Goal: Communication & Community: Answer question/provide support

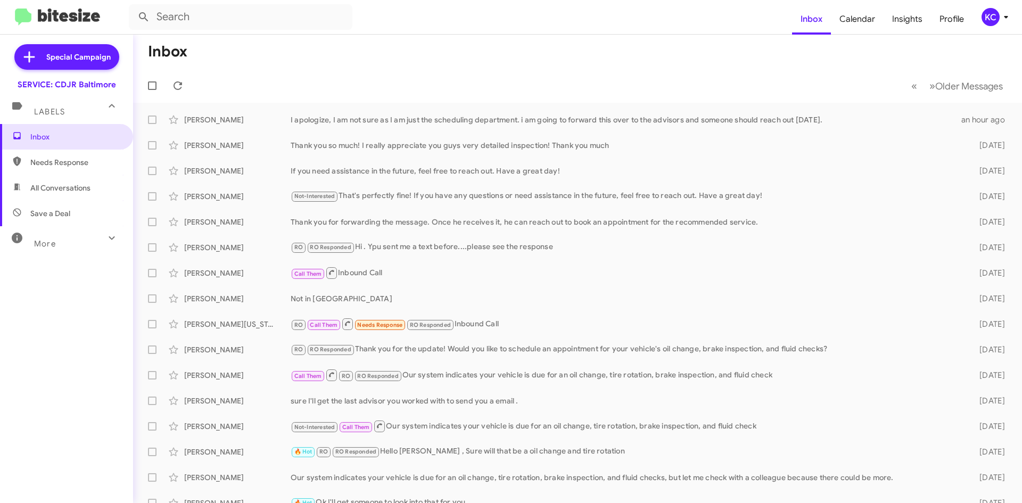
click at [981, 18] on div "KC" at bounding box center [990, 17] width 18 height 18
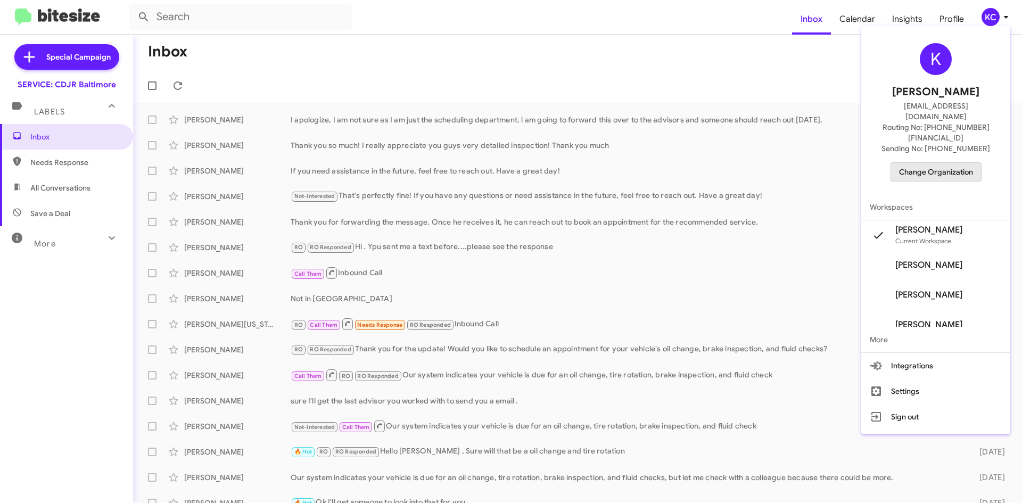
click at [956, 163] on span "Change Organization" at bounding box center [936, 172] width 74 height 18
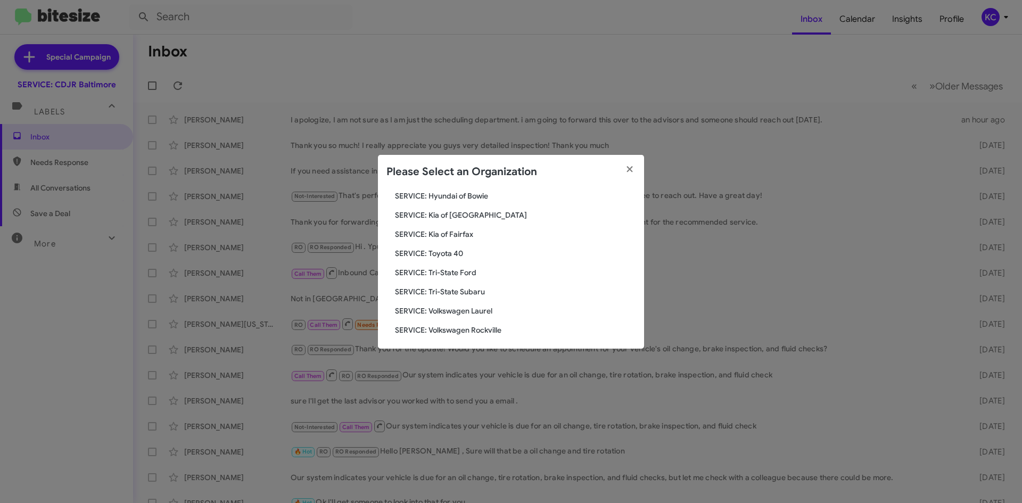
scroll to position [177, 0]
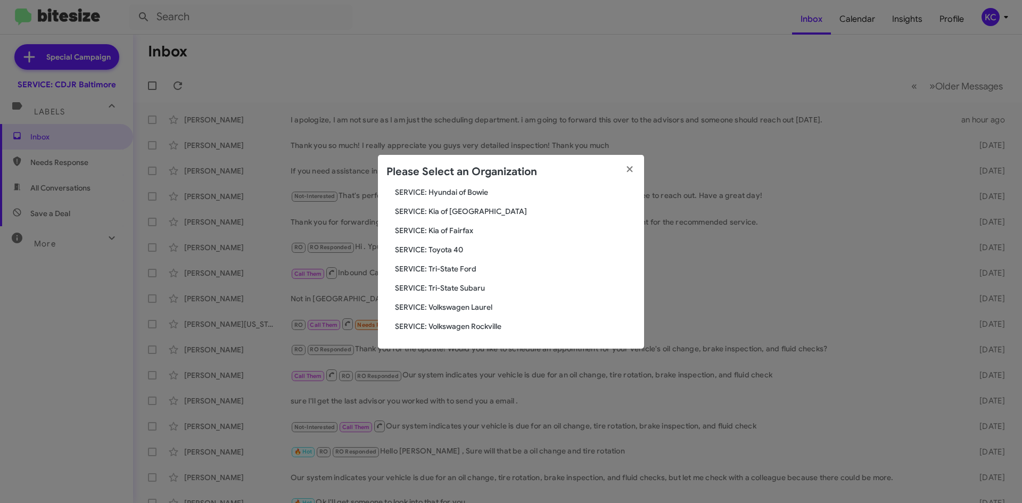
click at [470, 285] on span "SERVICE: Tri-State Subaru" at bounding box center [515, 288] width 241 height 11
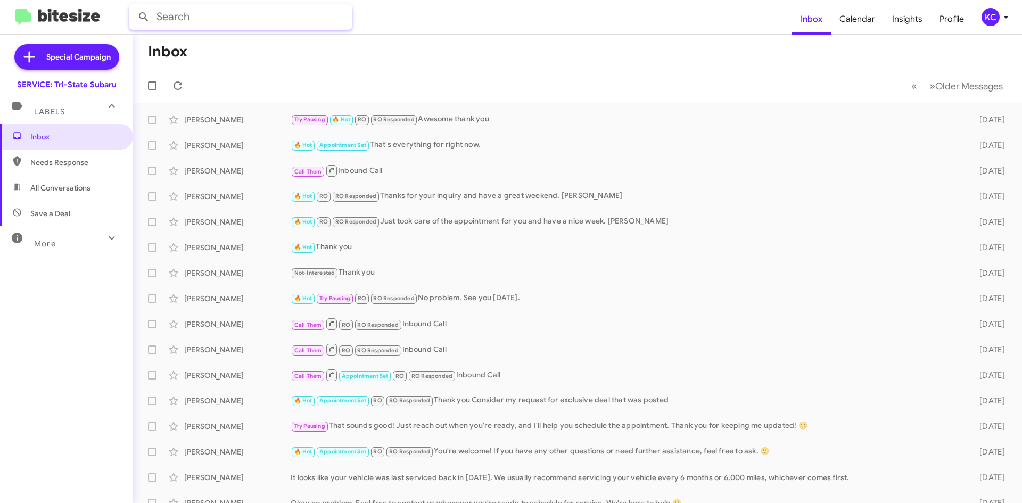
click at [253, 21] on input "text" at bounding box center [241, 17] width 224 height 26
type input "[PERSON_NAME]"
click at [133, 6] on button at bounding box center [143, 16] width 21 height 21
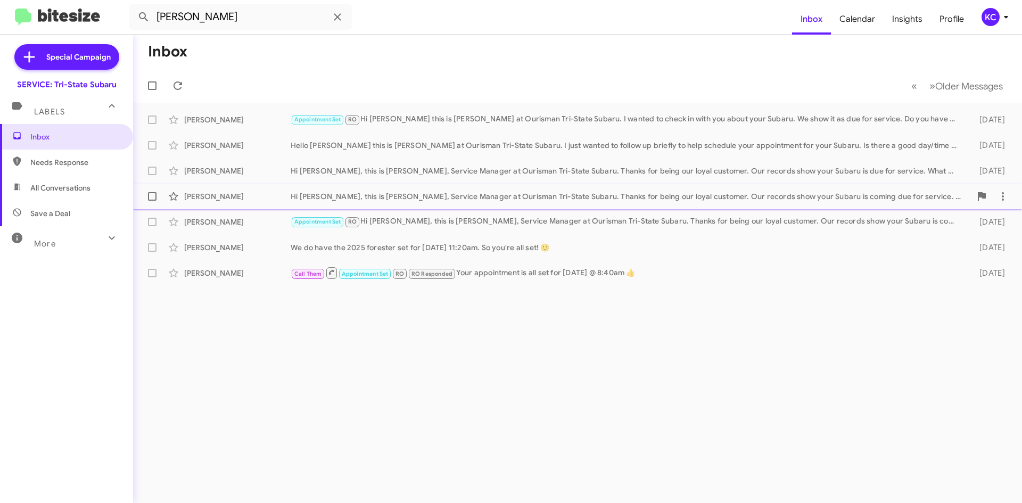
click at [249, 202] on div "[PERSON_NAME] Hi [PERSON_NAME], this is [PERSON_NAME], Service Manager at Ouris…" at bounding box center [578, 196] width 872 height 21
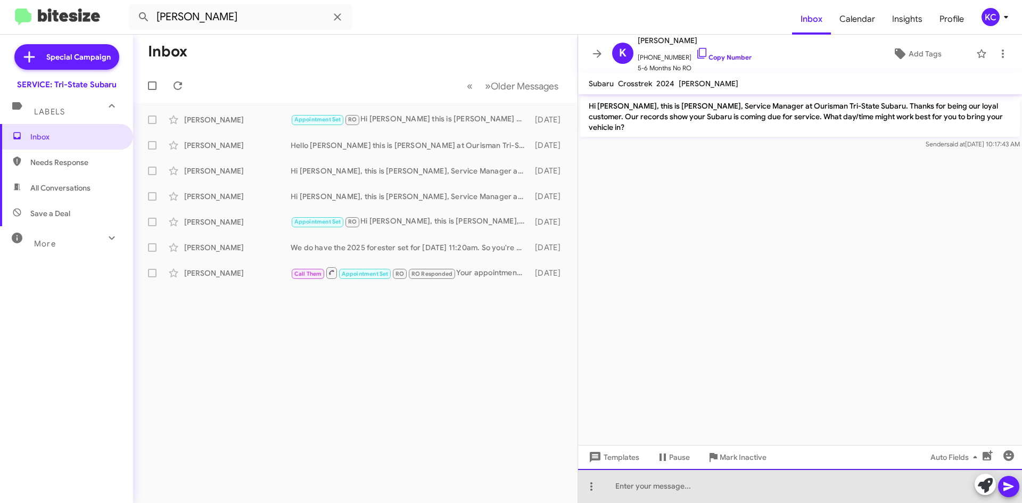
click at [653, 489] on div at bounding box center [800, 486] width 444 height 34
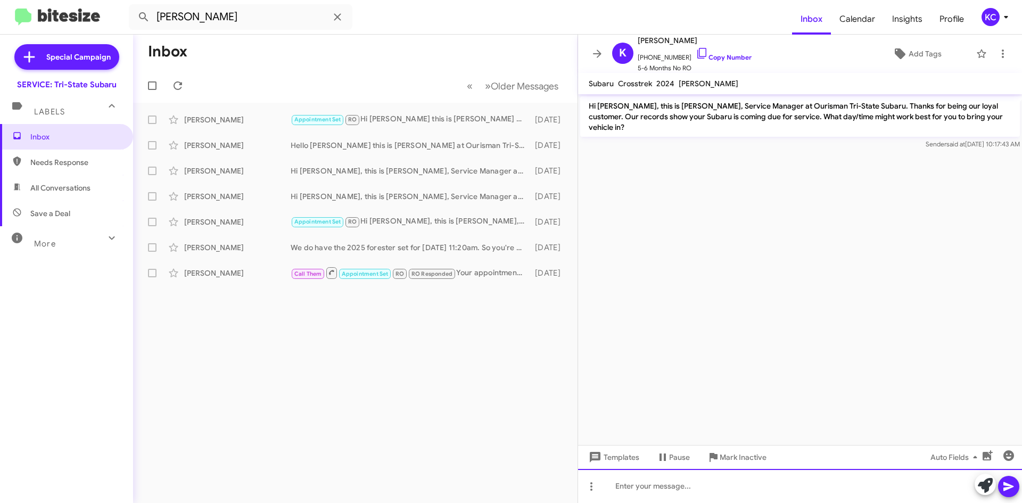
paste div
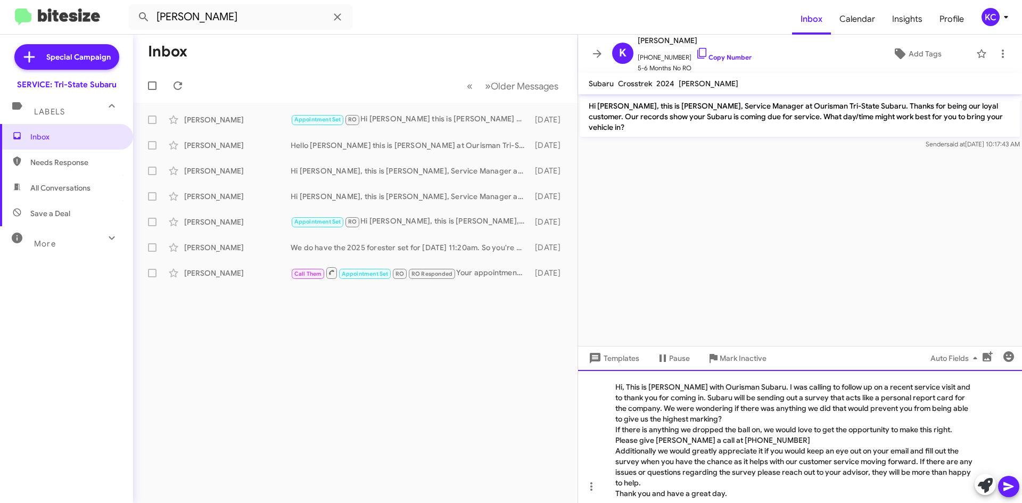
click at [787, 389] on div "Hi, This is [PERSON_NAME] with Ourisman Subaru. I was calling to follow up on a…" at bounding box center [800, 436] width 444 height 133
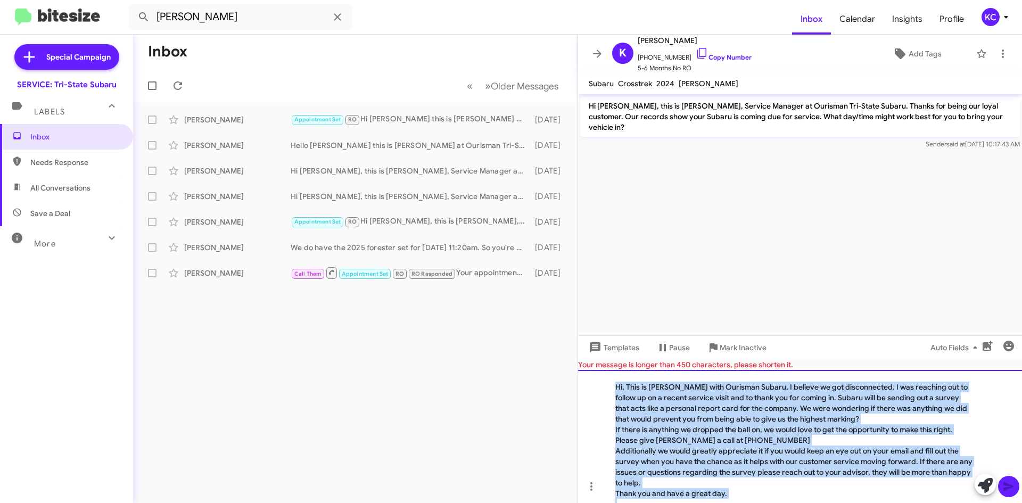
scroll to position [18, 0]
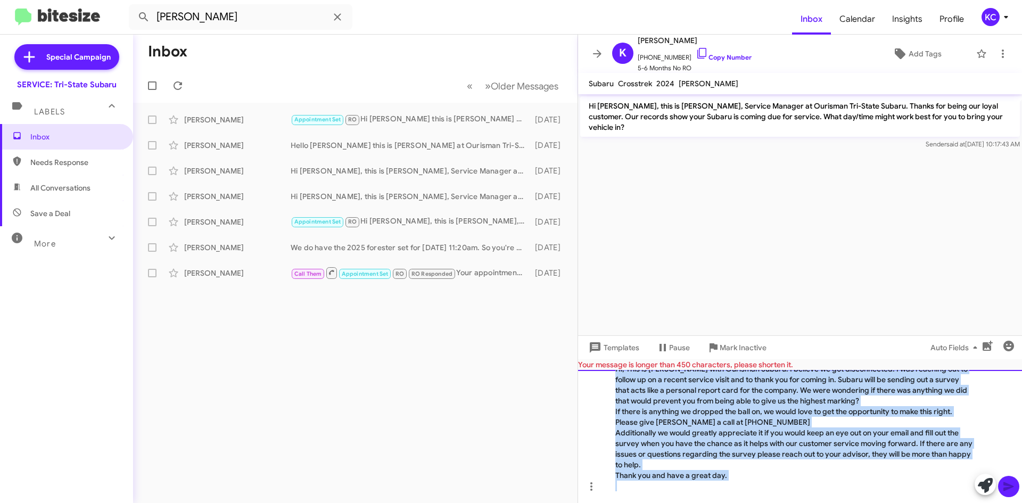
drag, startPoint x: 613, startPoint y: 389, endPoint x: 735, endPoint y: 513, distance: 174.3
click at [735, 502] on html "[PERSON_NAME] Inbox Calendar Insights Profile KC Special Campaign SERVICE: Tri-…" at bounding box center [511, 251] width 1022 height 503
copy div "Hi, This is [PERSON_NAME] with Ourisman Subaru. I believe we got disconnected. …"
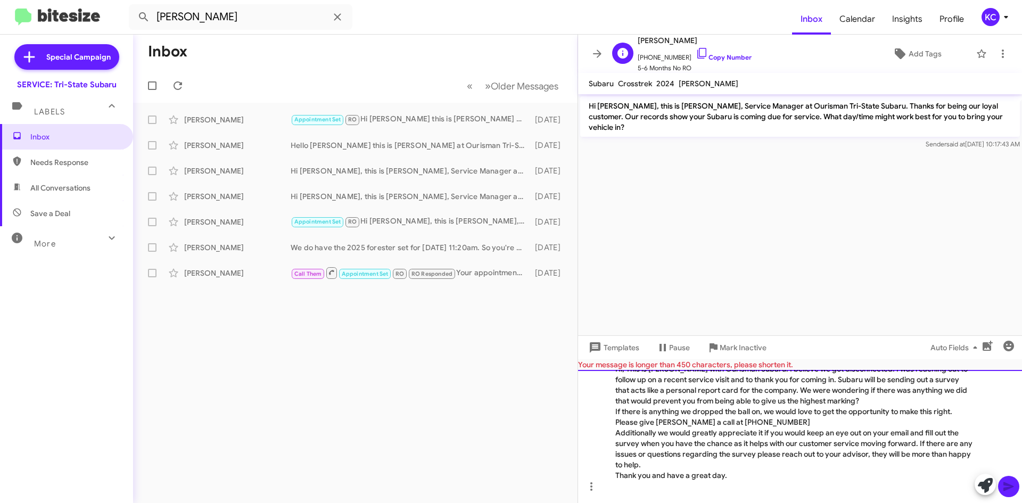
scroll to position [0, 0]
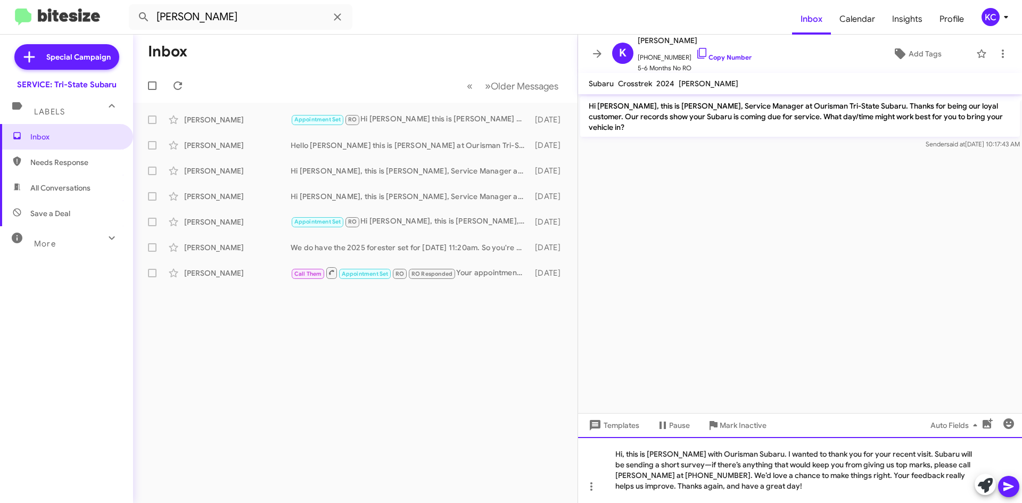
click at [664, 464] on div "Hi, this is [PERSON_NAME] with Ourisman Subaru. I wanted to thank you for your …" at bounding box center [794, 470] width 359 height 43
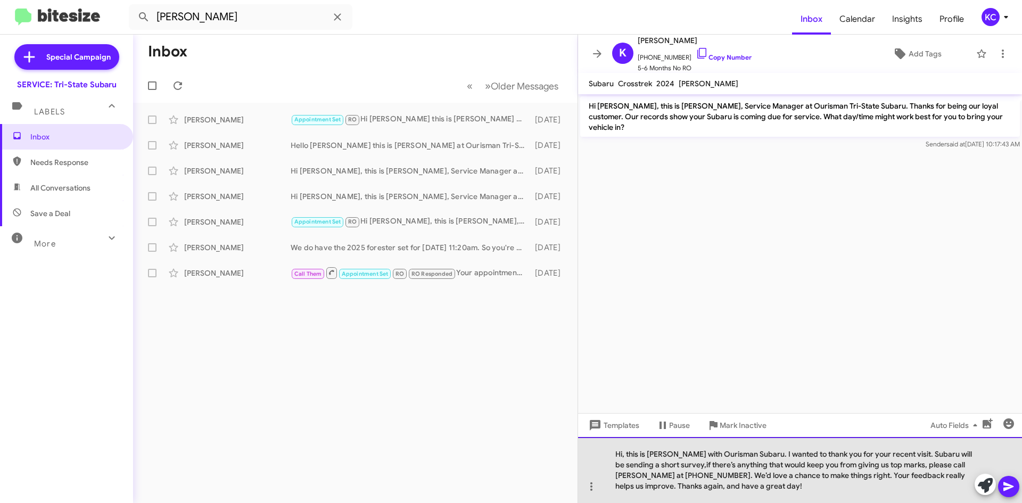
click at [739, 465] on div "Hi, this is [PERSON_NAME] with Ourisman Subaru. I wanted to thank you for your …" at bounding box center [794, 470] width 359 height 43
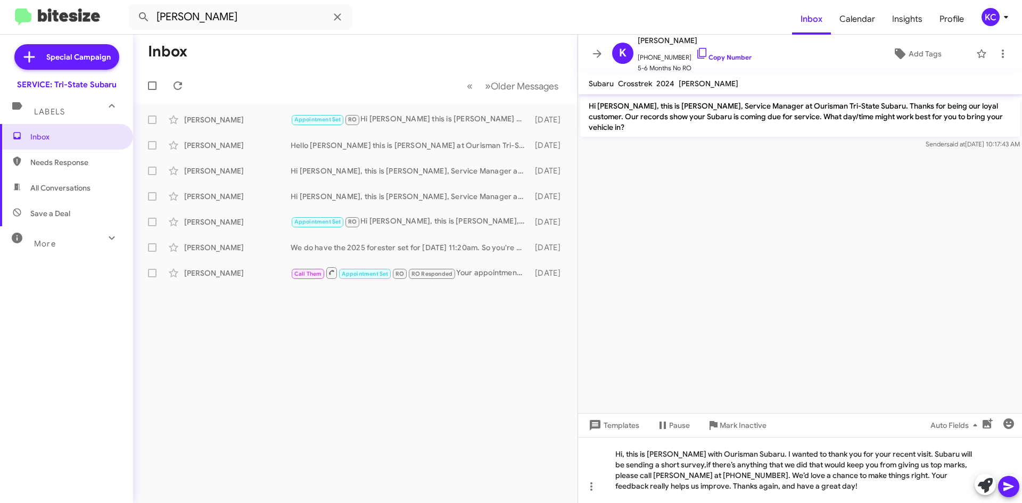
click at [1013, 489] on icon at bounding box center [1008, 486] width 13 height 13
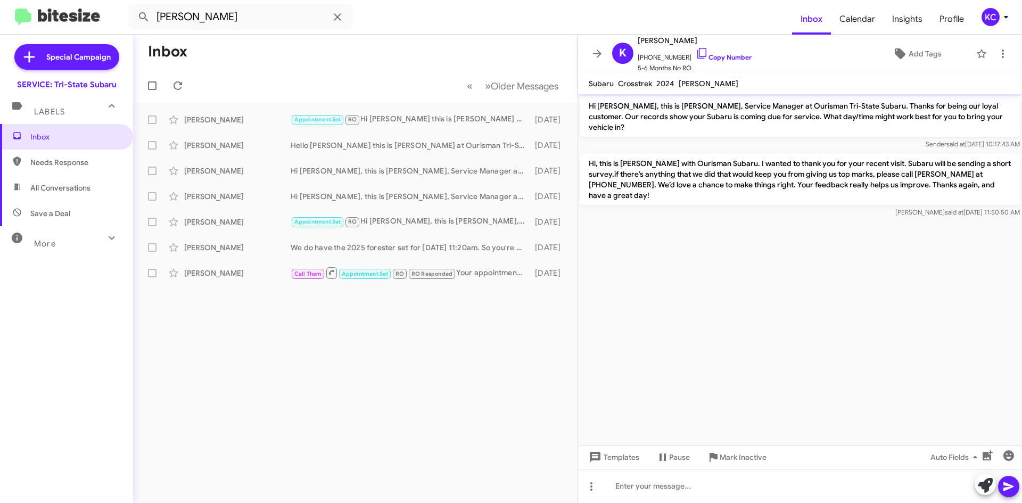
drag, startPoint x: 823, startPoint y: 444, endPoint x: 824, endPoint y: 433, distance: 11.2
click at [823, 444] on cdk-virtual-scroll-viewport "Hi [PERSON_NAME], this is [PERSON_NAME], Service Manager at Ourisman Tri-State …" at bounding box center [800, 269] width 444 height 351
click at [102, 164] on span "Needs Response" at bounding box center [75, 162] width 90 height 11
type input "in:needs-response"
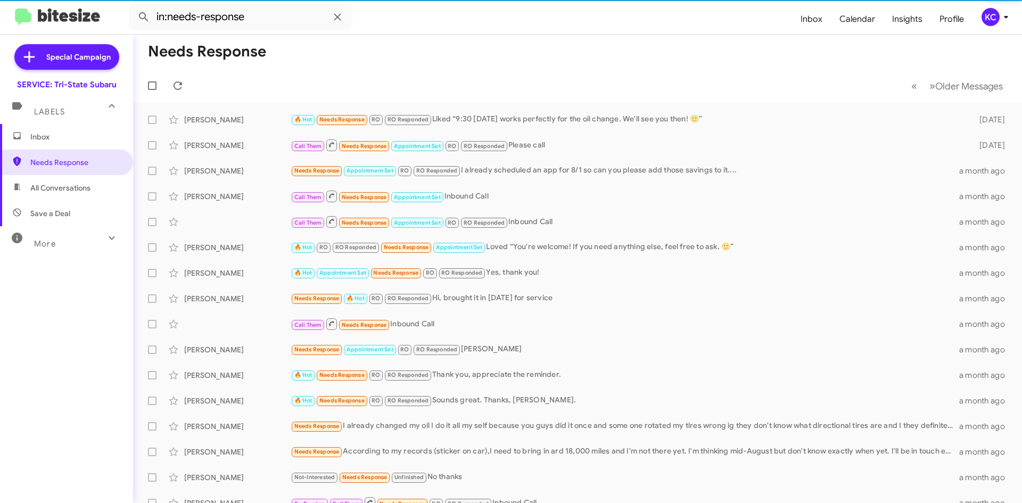
click at [70, 140] on span "Inbox" at bounding box center [75, 136] width 90 height 11
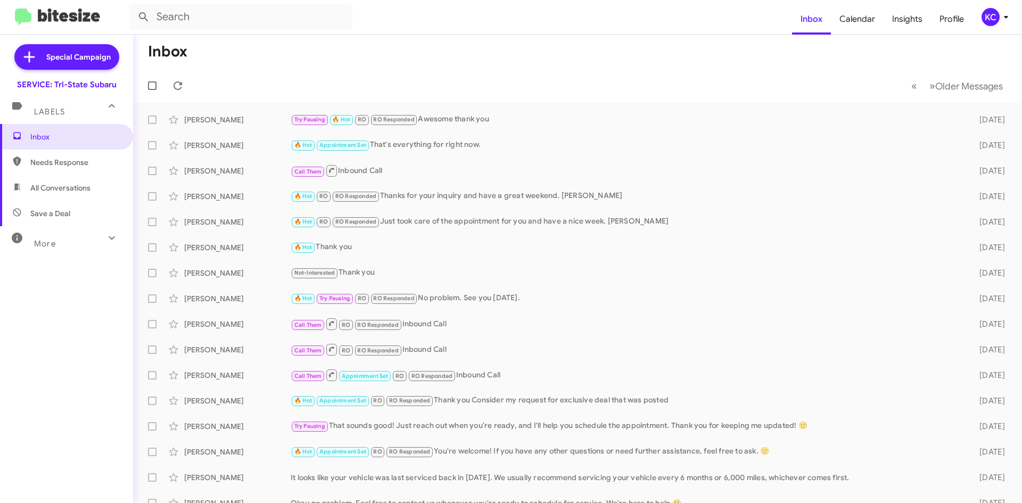
click at [59, 195] on span "All Conversations" at bounding box center [66, 188] width 133 height 26
type input "in:all-conversations"
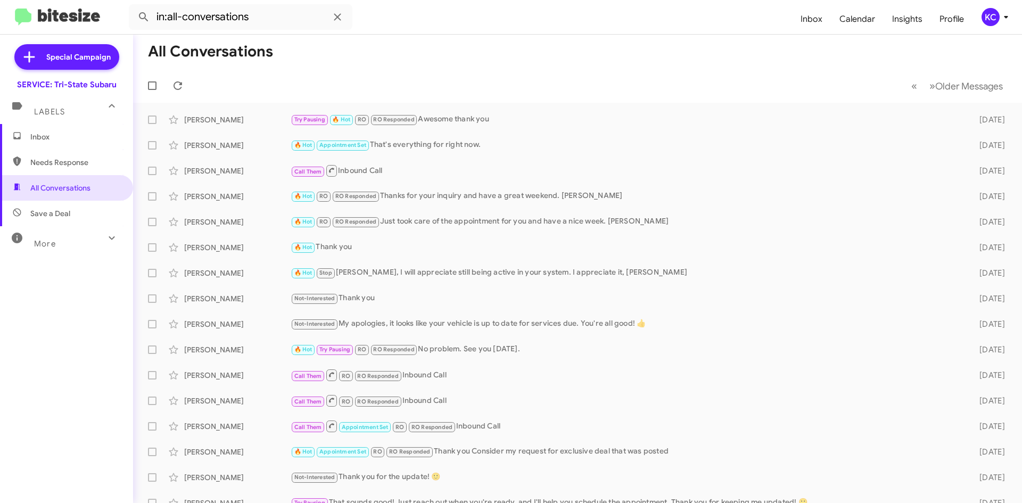
click at [46, 134] on span "Inbox" at bounding box center [75, 136] width 90 height 11
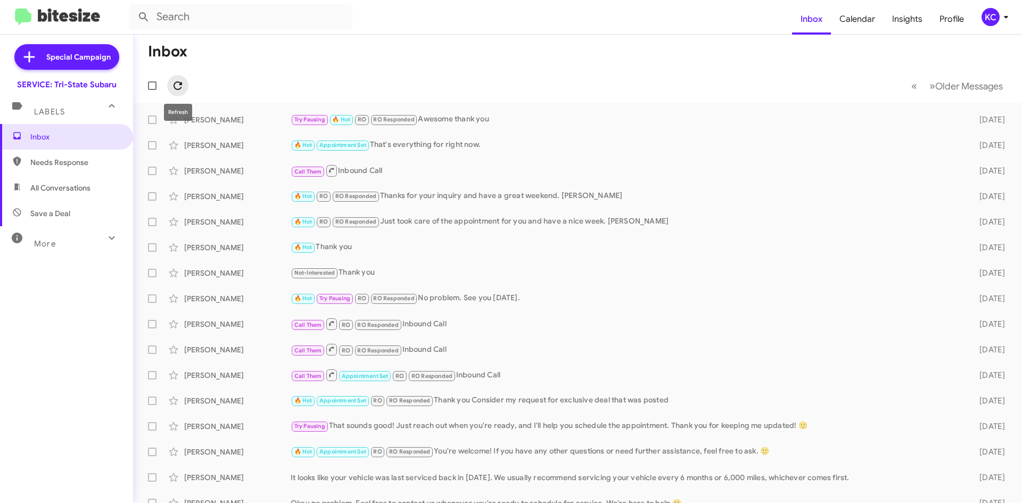
click at [177, 86] on icon at bounding box center [177, 85] width 13 height 13
